Goal: Information Seeking & Learning: Learn about a topic

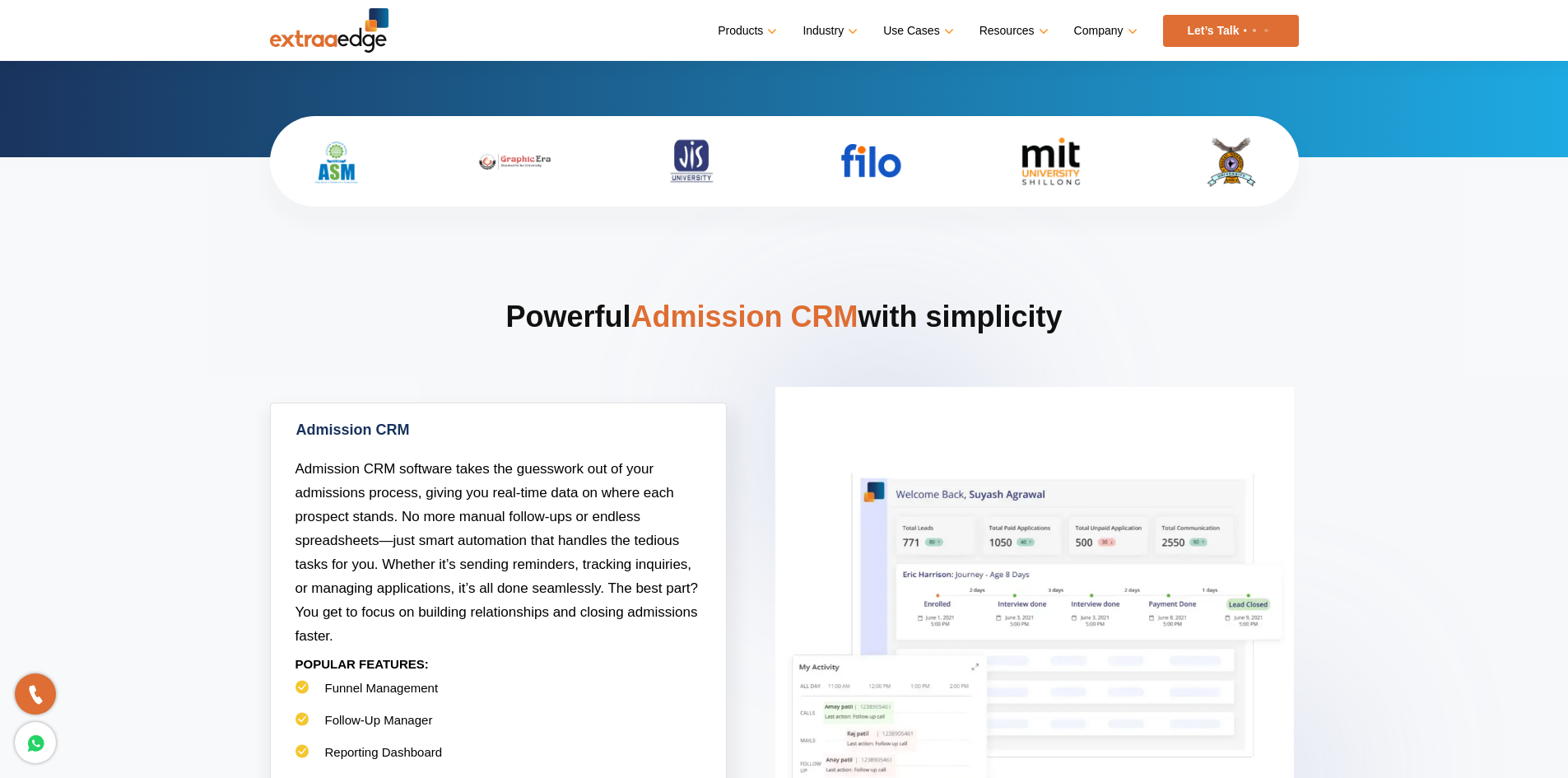
scroll to position [742, 0]
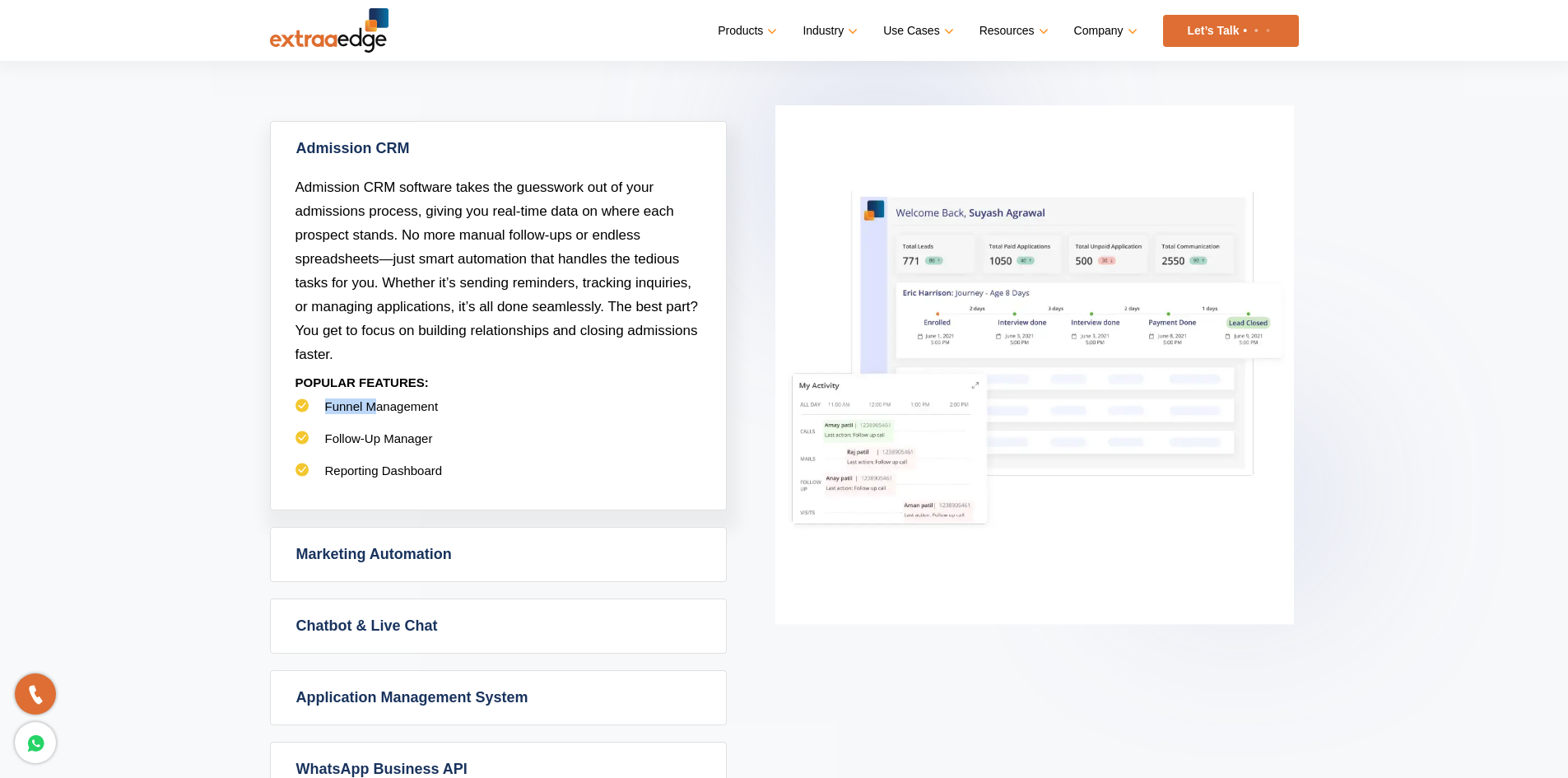
drag, startPoint x: 320, startPoint y: 403, endPoint x: 430, endPoint y: 398, distance: 110.1
click at [430, 398] on li "Funnel Management" at bounding box center [499, 414] width 406 height 32
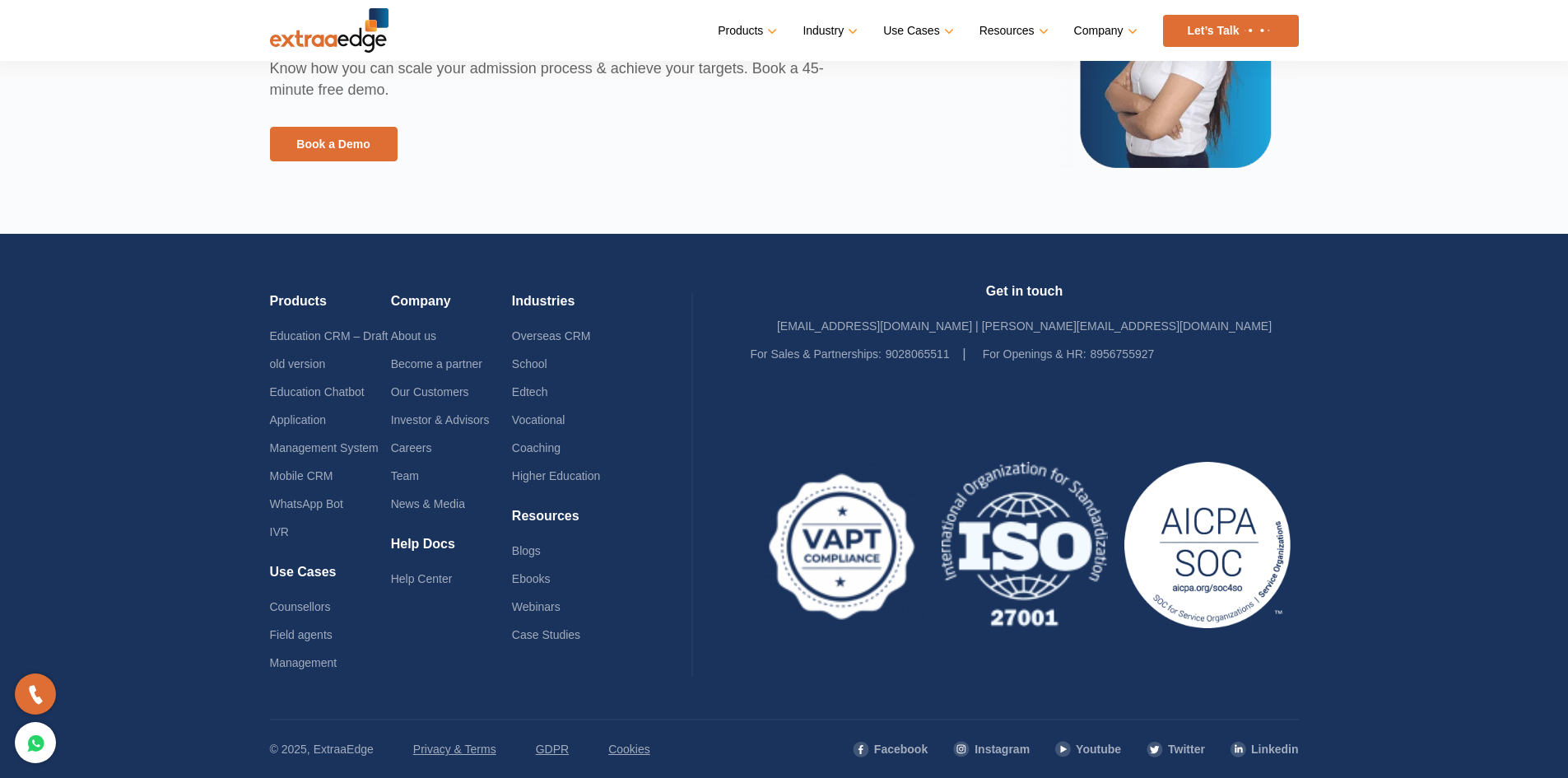
scroll to position [3894, 0]
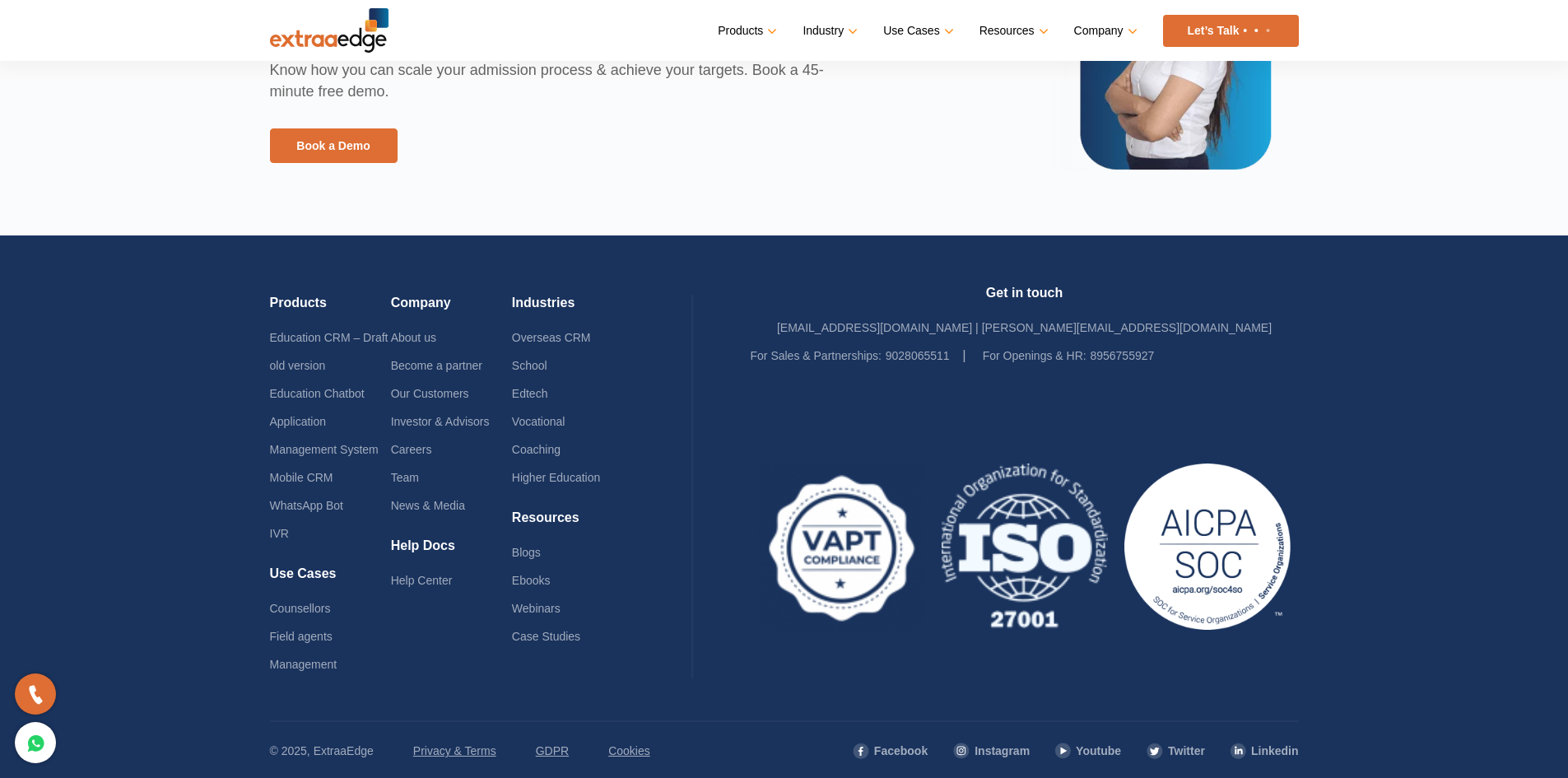
click at [1172, 528] on img at bounding box center [1207, 547] width 182 height 166
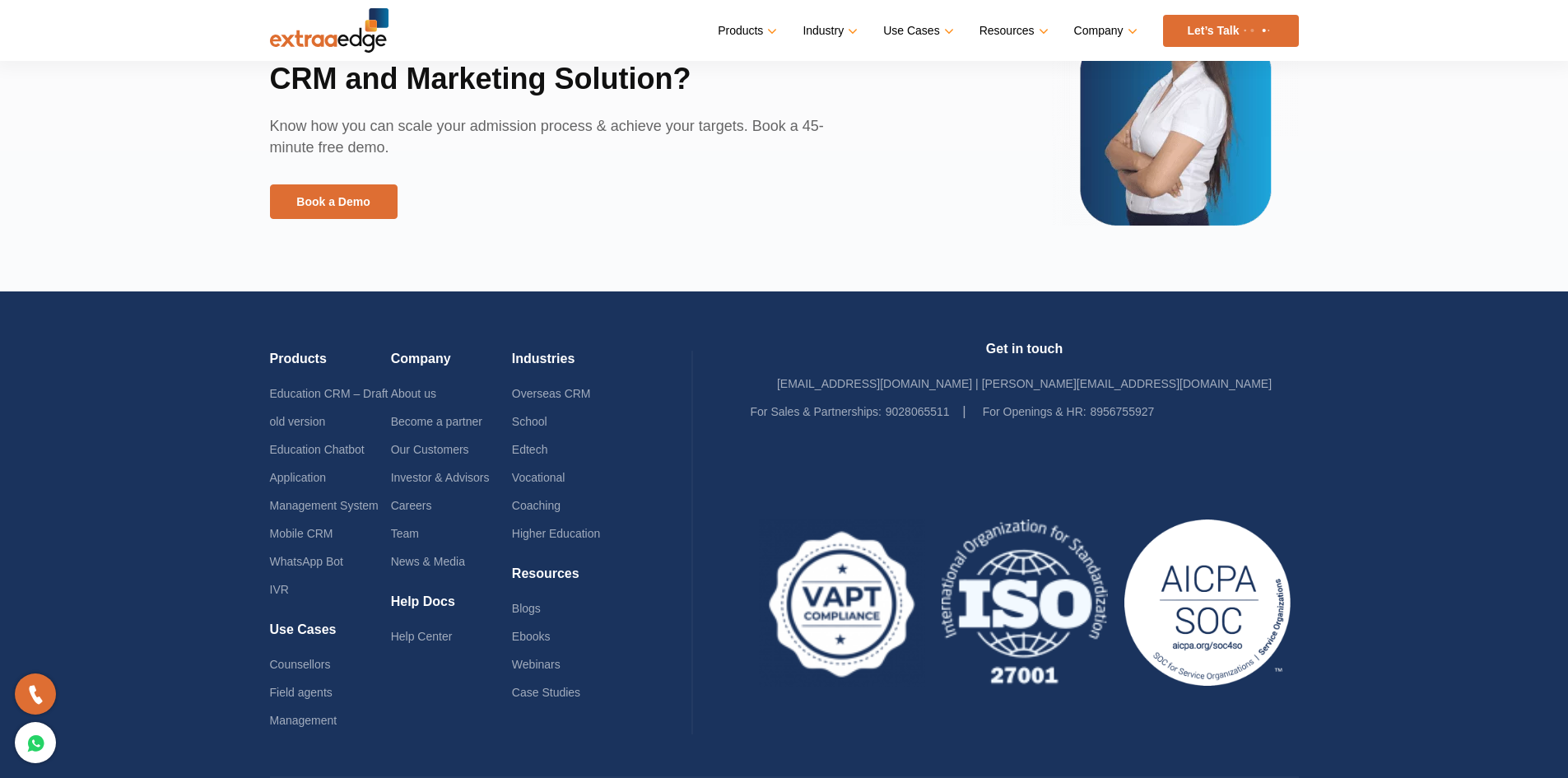
scroll to position [3881, 0]
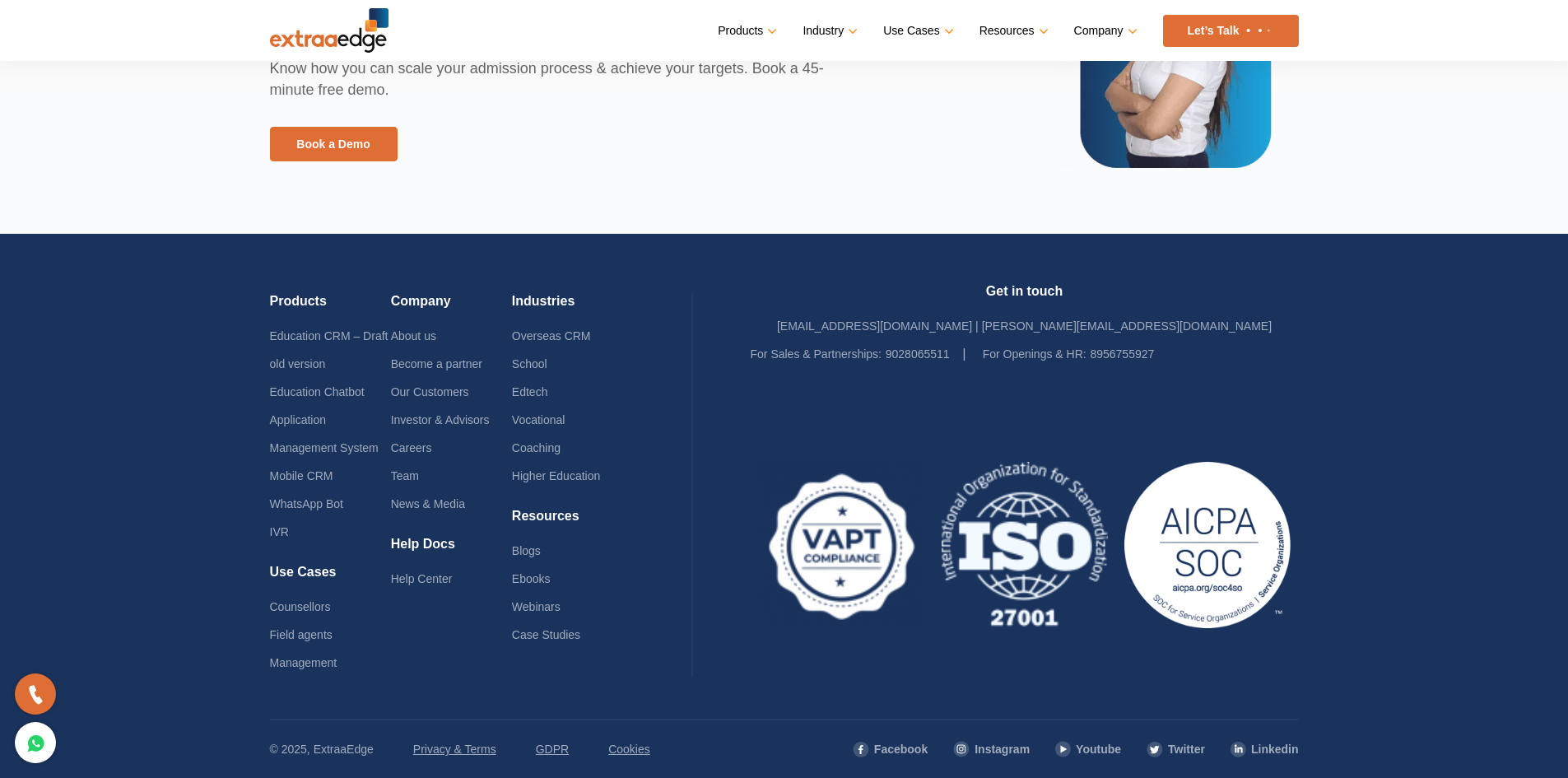
click at [28, 759] on link at bounding box center [35, 743] width 41 height 41
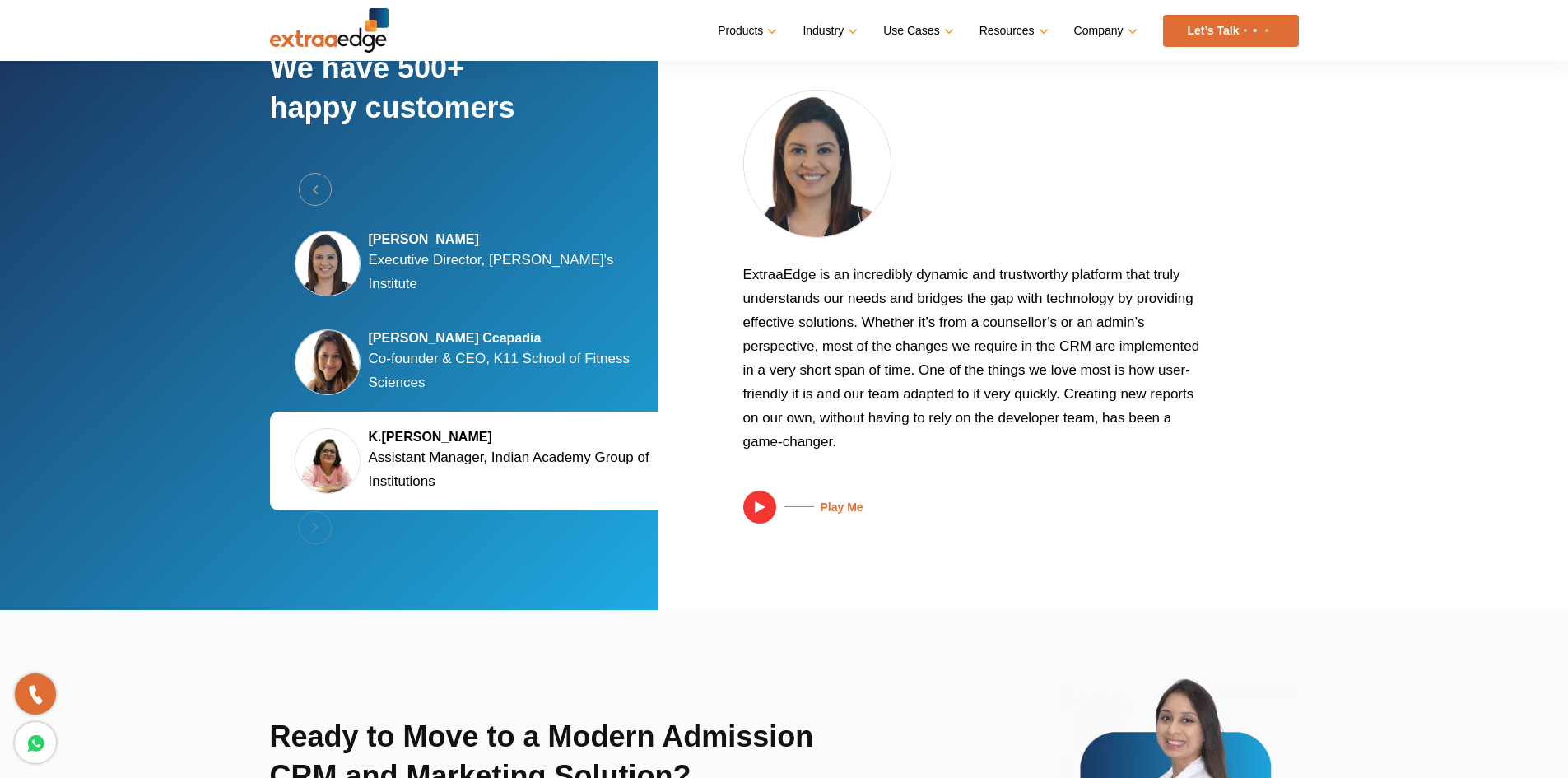
scroll to position [3138, 0]
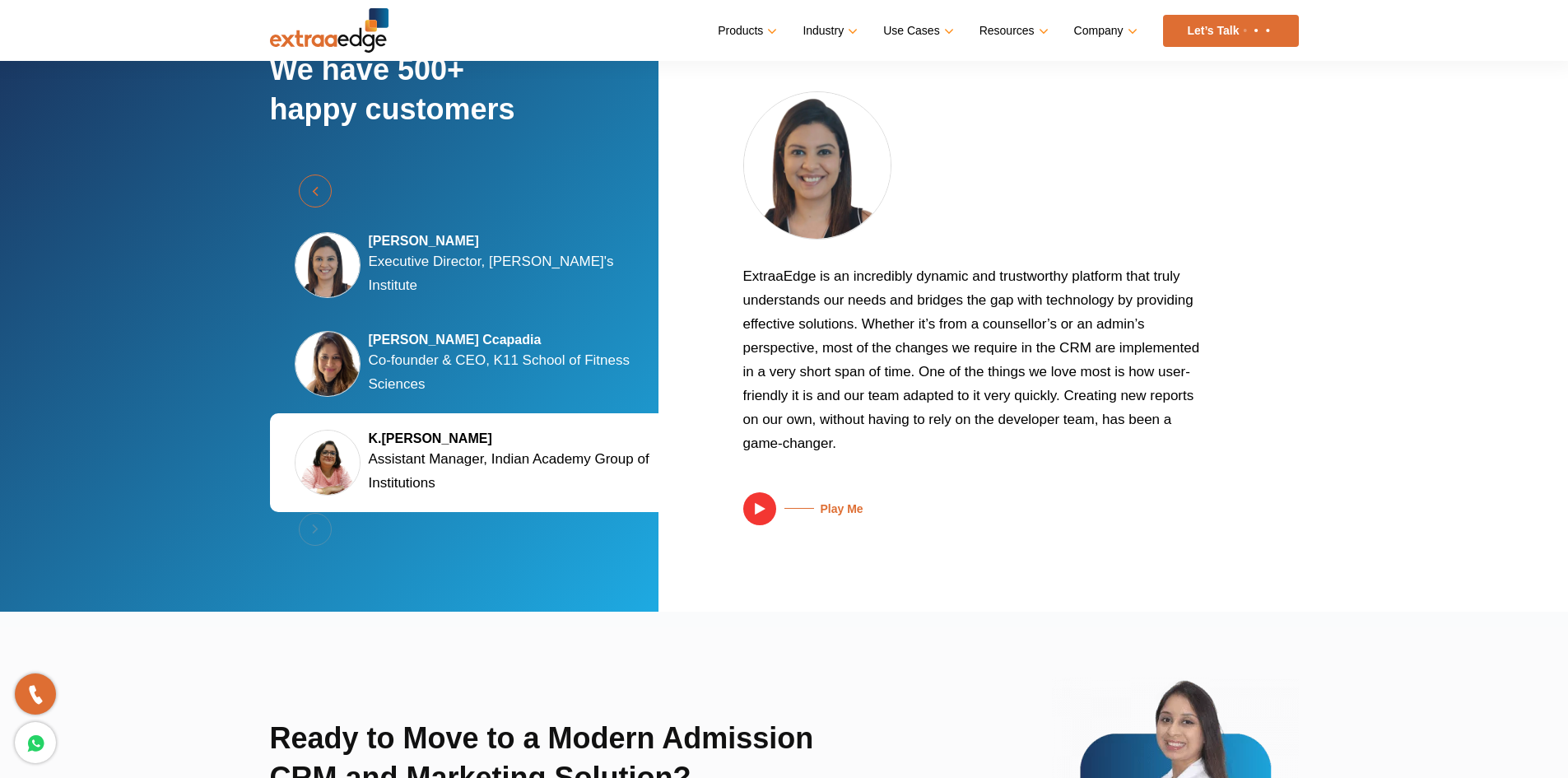
click at [316, 188] on button "Previous" at bounding box center [315, 191] width 33 height 33
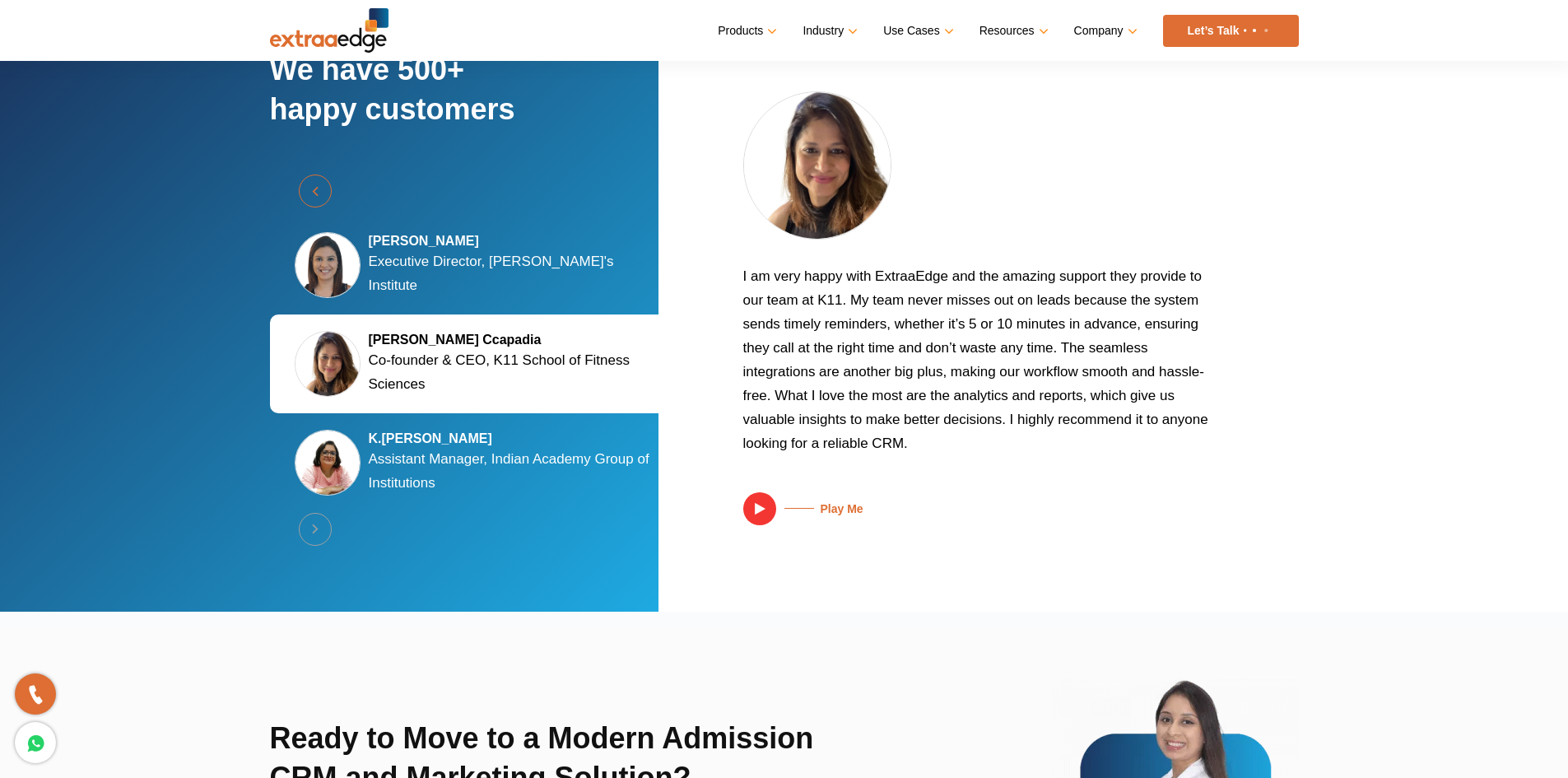
click at [316, 188] on button "Previous" at bounding box center [315, 191] width 33 height 33
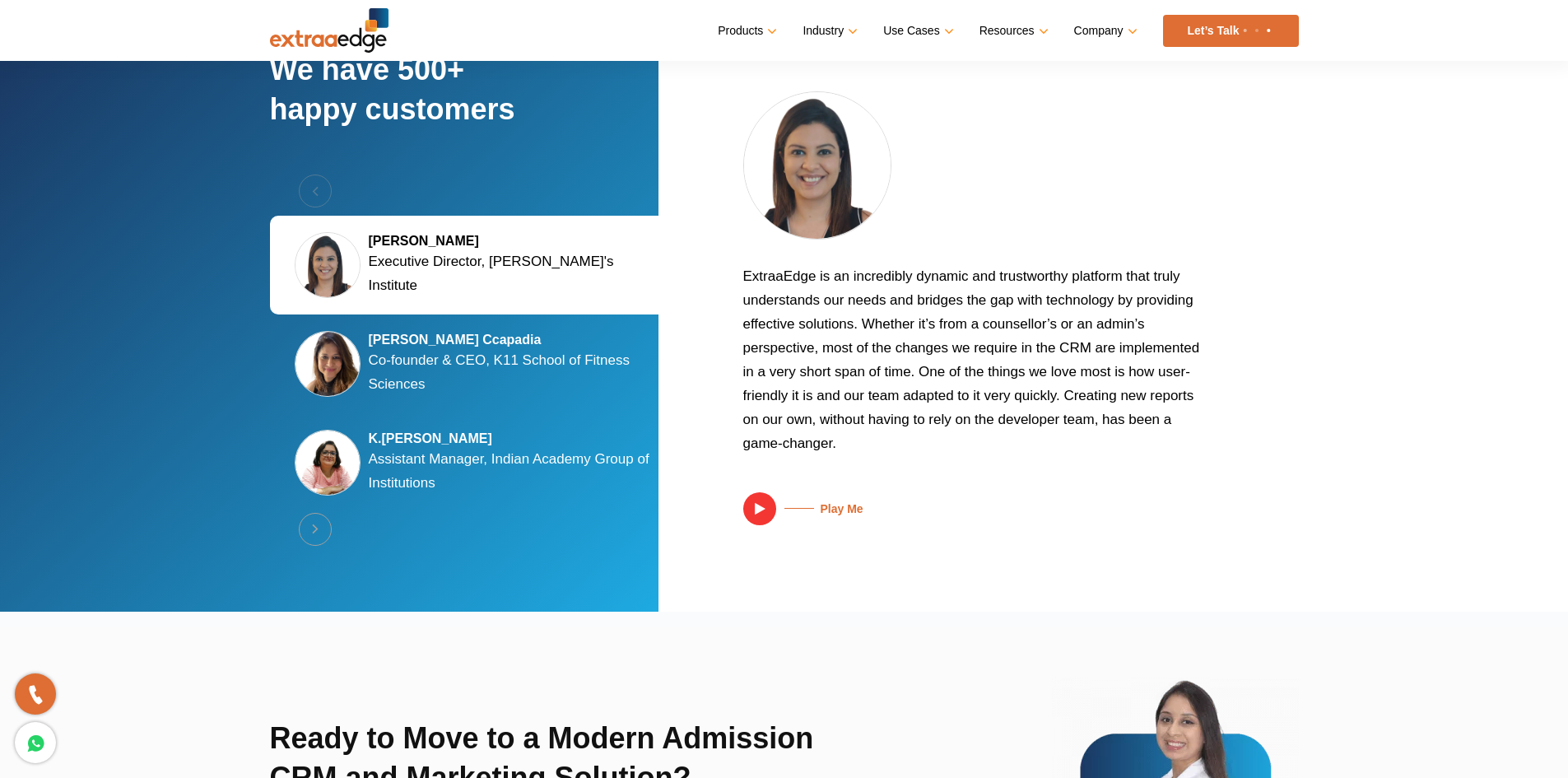
click at [316, 188] on div "Previous [PERSON_NAME] Executive Director, [PERSON_NAME]'s Institute [PERSON_NA…" at bounding box center [480, 364] width 420 height 380
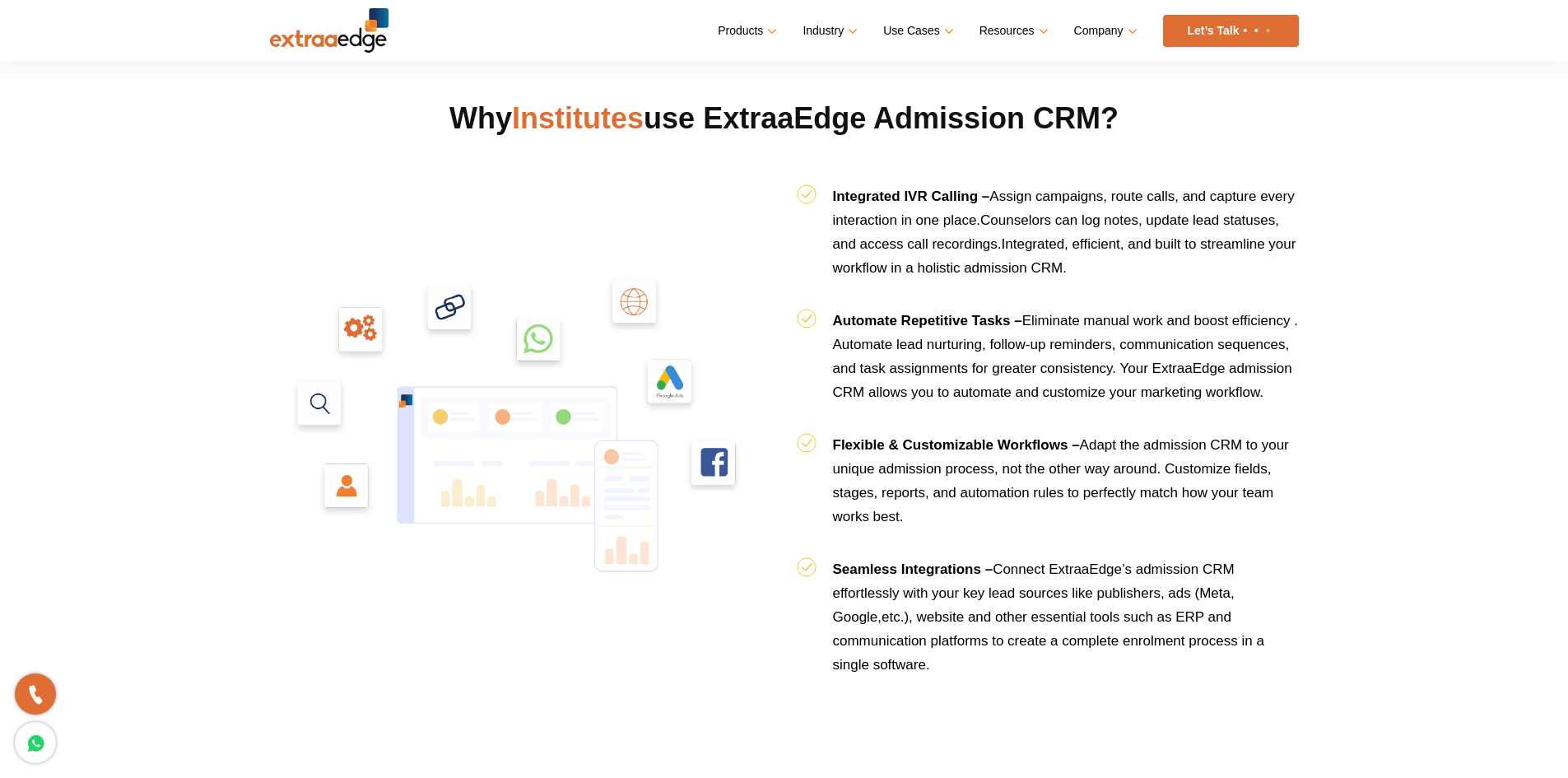
scroll to position [1647, 0]
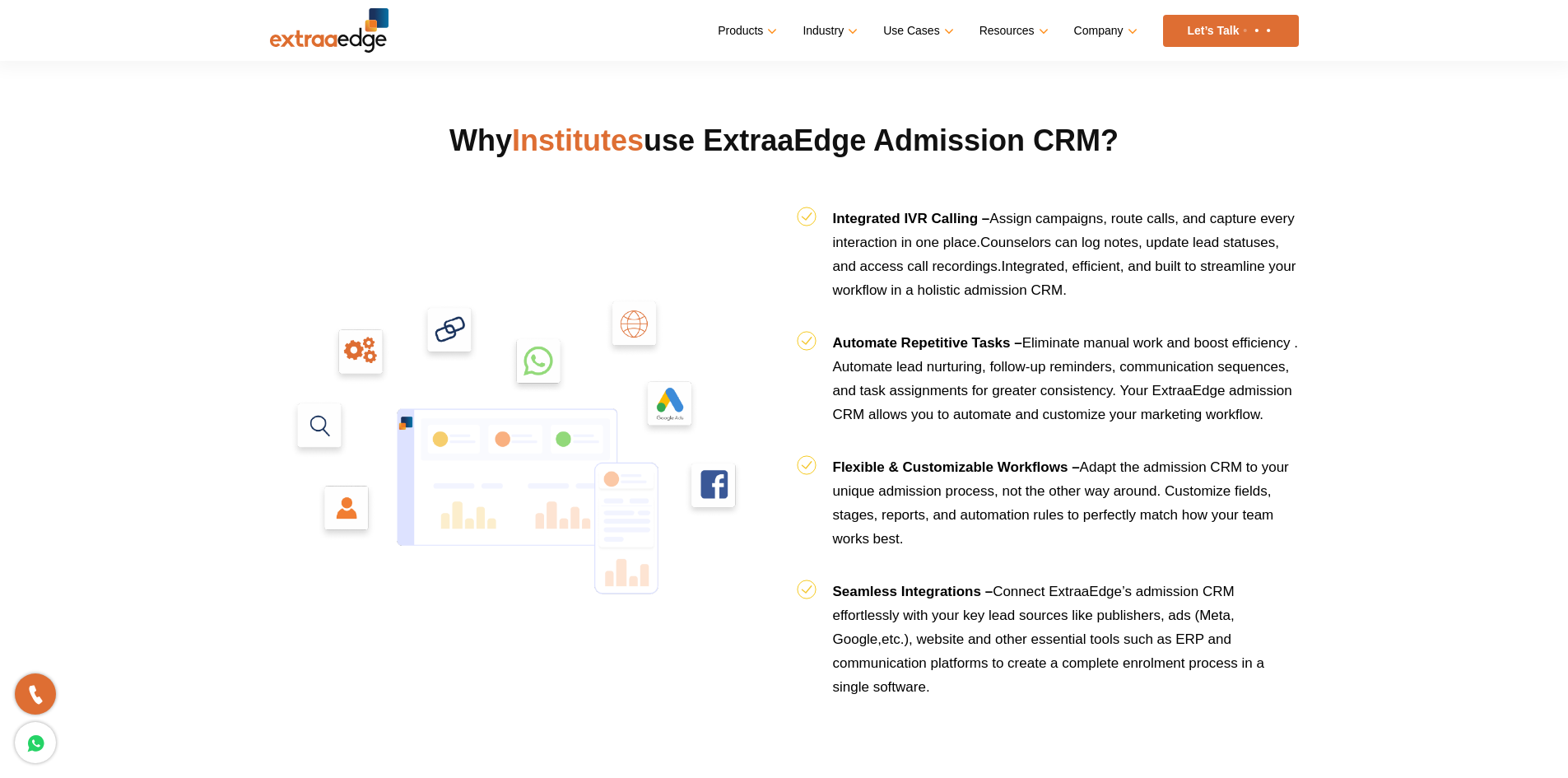
click at [833, 474] on b "Flexible & Customizable Workflows –" at bounding box center [956, 468] width 247 height 16
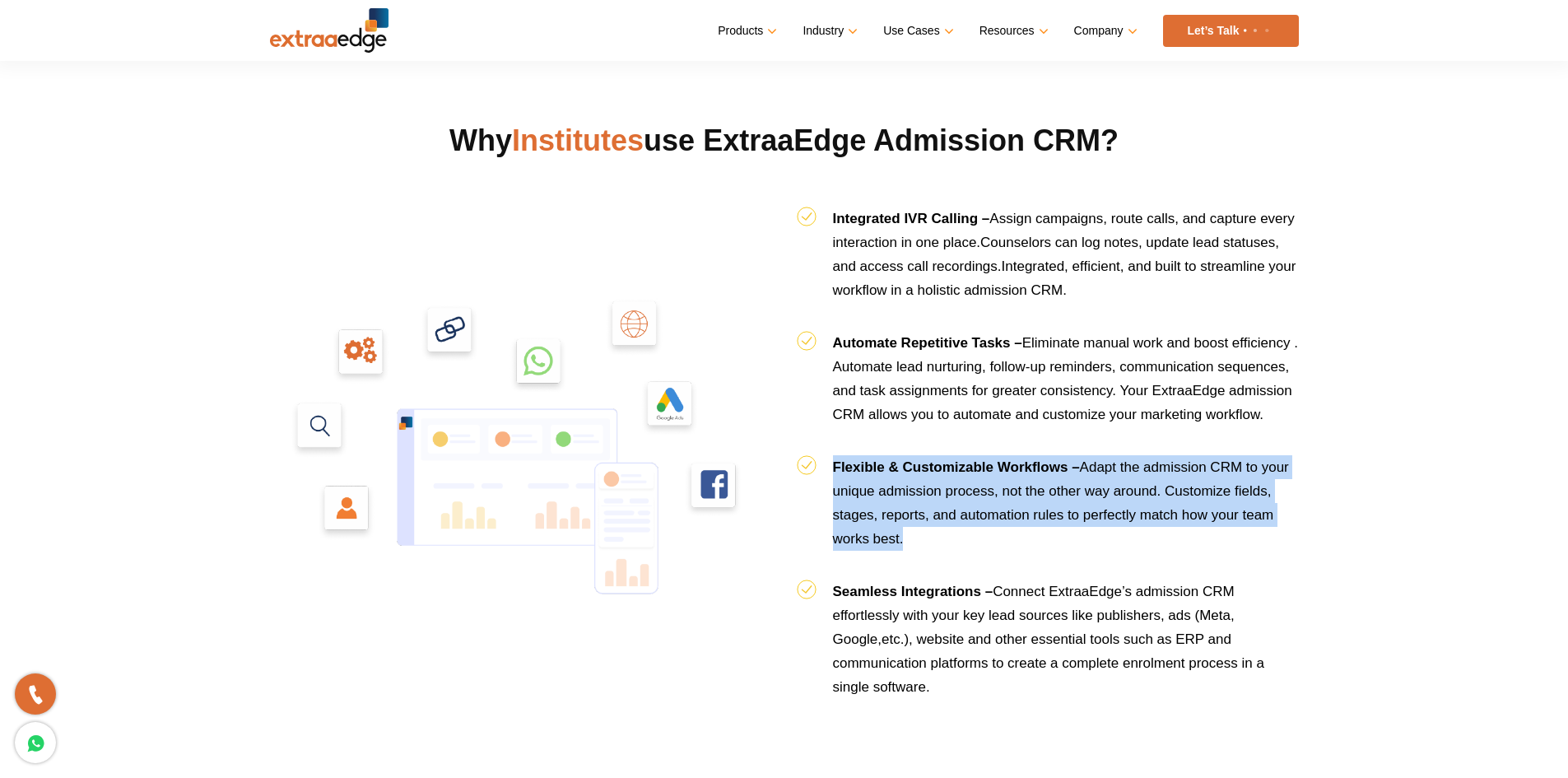
click at [833, 474] on b "Flexible & Customizable Workflows –" at bounding box center [956, 468] width 247 height 16
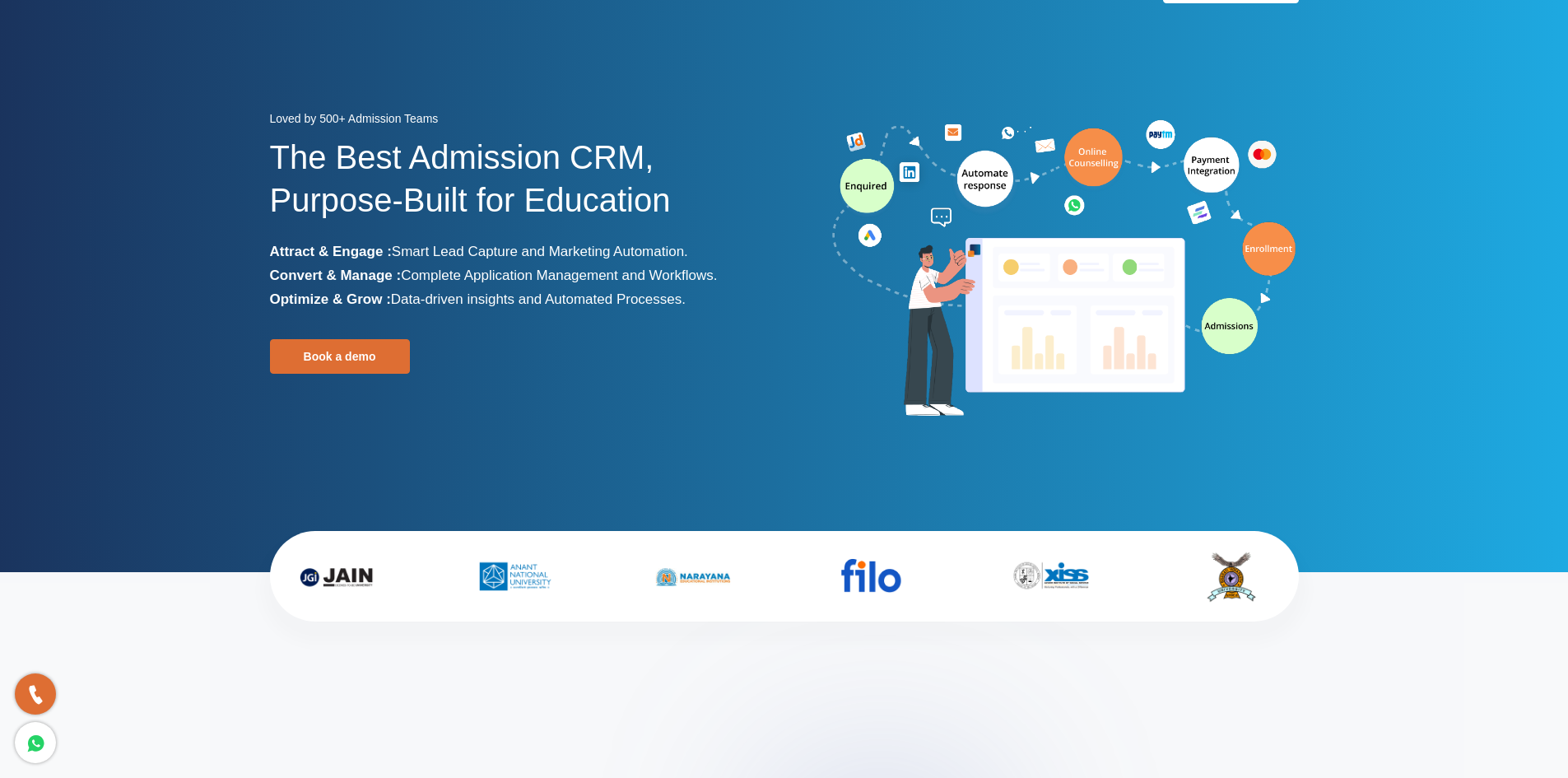
scroll to position [0, 0]
